Goal: Find specific page/section: Find specific page/section

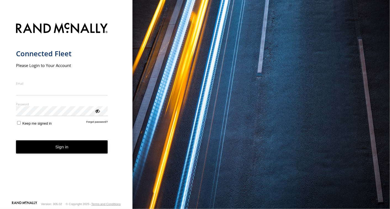
type input "**********"
click at [57, 153] on button "Sign in" at bounding box center [62, 147] width 92 height 14
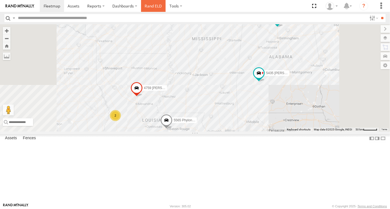
click at [153, 6] on link "Rand ELD" at bounding box center [153, 6] width 25 height 12
